Goal: Information Seeking & Learning: Find specific fact

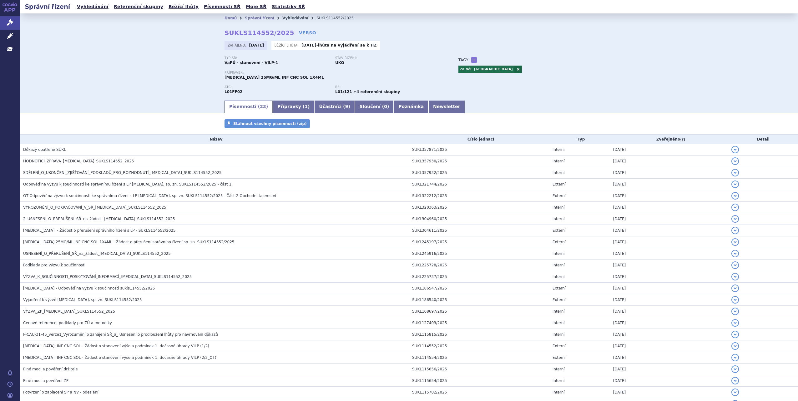
click at [282, 19] on link "Vyhledávání" at bounding box center [295, 18] width 26 height 4
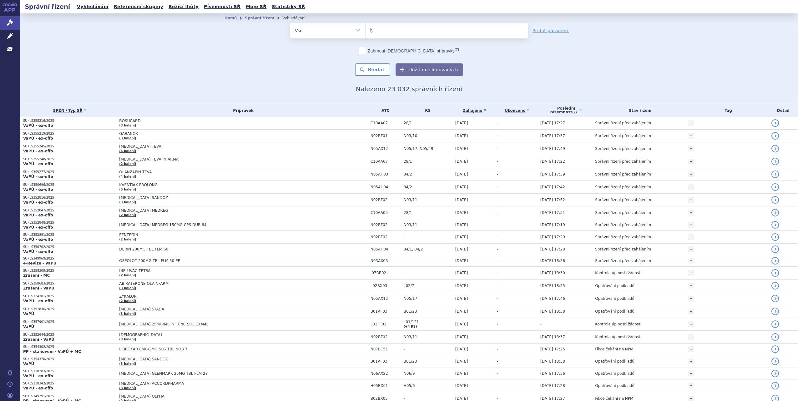
type input "lyn"
type input "lynp"
type input "lynpa"
select select "lynpa"
click at [378, 67] on button "Hledat" at bounding box center [372, 69] width 35 height 13
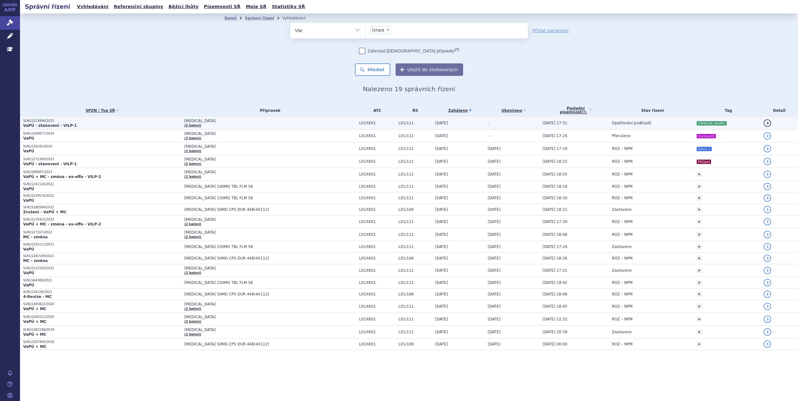
click at [337, 126] on td "LYNPARZA (2 balení)" at bounding box center [268, 123] width 175 height 13
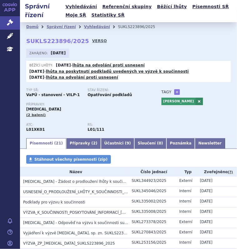
click at [92, 38] on link "VERSO" at bounding box center [99, 41] width 15 height 6
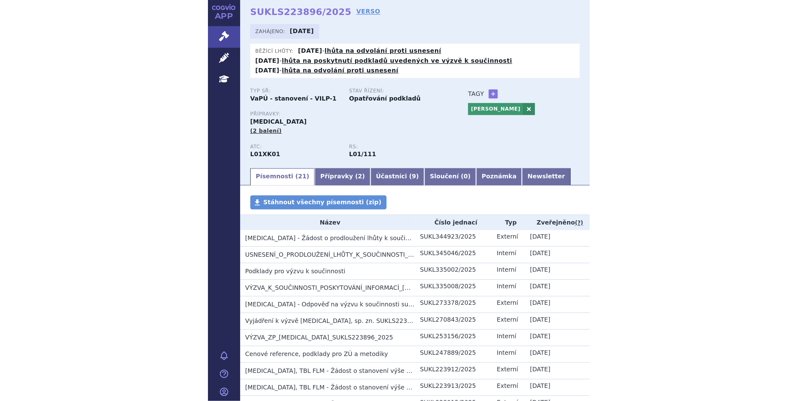
scroll to position [39, 0]
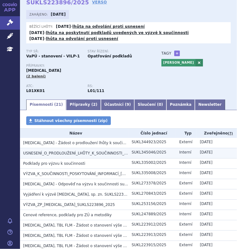
click at [71, 150] on td "USNESENÍ_O_PRODLOUŽENÍ_LHŮTY_K_SOUČINNOSTI_LYNPARZA_SUKLS223896_2025" at bounding box center [74, 153] width 109 height 10
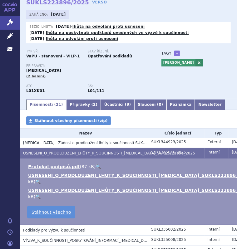
click at [37, 196] on link "🔍" at bounding box center [37, 196] width 5 height 5
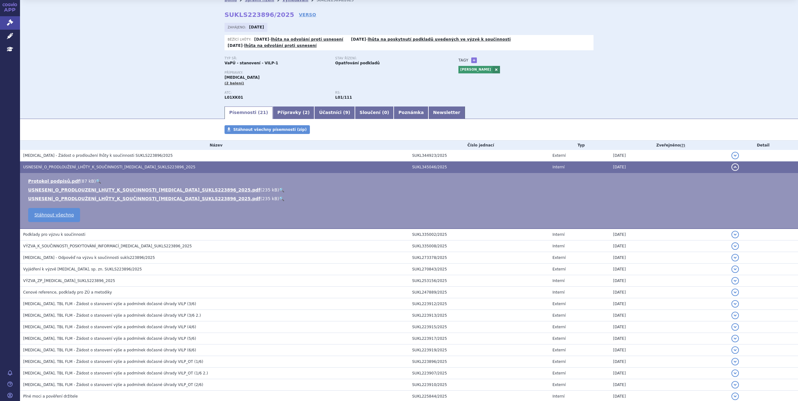
scroll to position [8, 0]
